Goal: Task Accomplishment & Management: Use online tool/utility

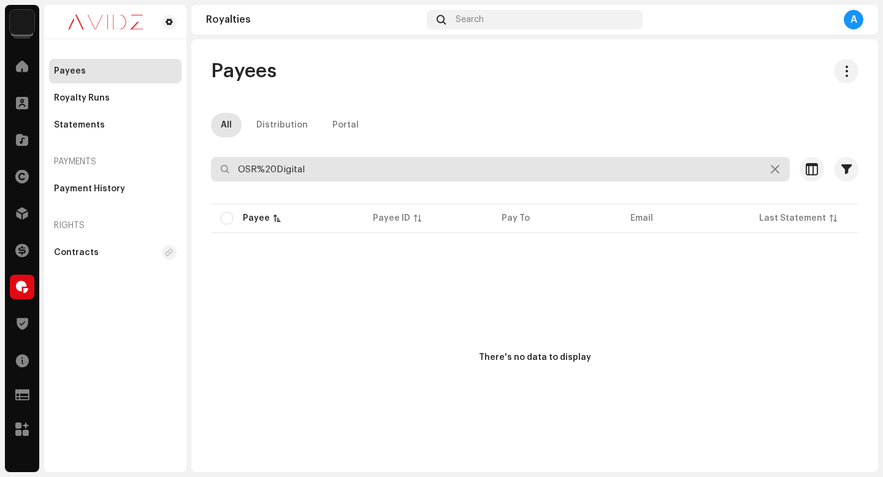
click at [473, 169] on input "OSR%20Digital" at bounding box center [500, 169] width 579 height 25
click at [249, 170] on input "PRY Digital" at bounding box center [500, 169] width 579 height 25
click at [245, 170] on input "P R Y Digital" at bounding box center [500, 169] width 579 height 25
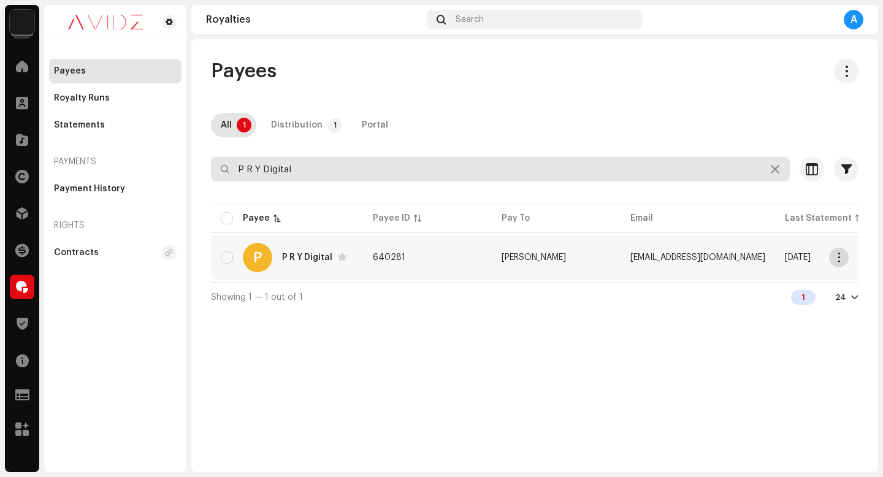
type input "P R Y Digital"
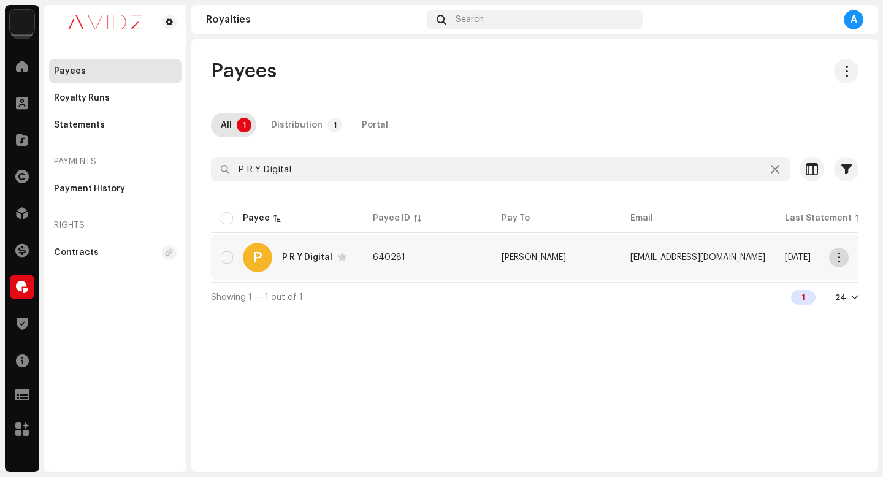
click at [837, 252] on button "button" at bounding box center [839, 258] width 20 height 20
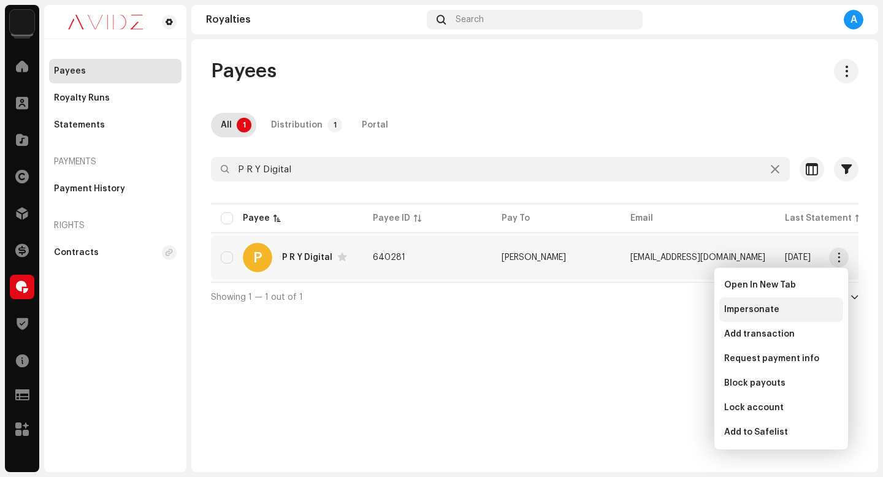
click at [777, 310] on div "Impersonate" at bounding box center [781, 310] width 114 height 10
